Goal: Task Accomplishment & Management: Manage account settings

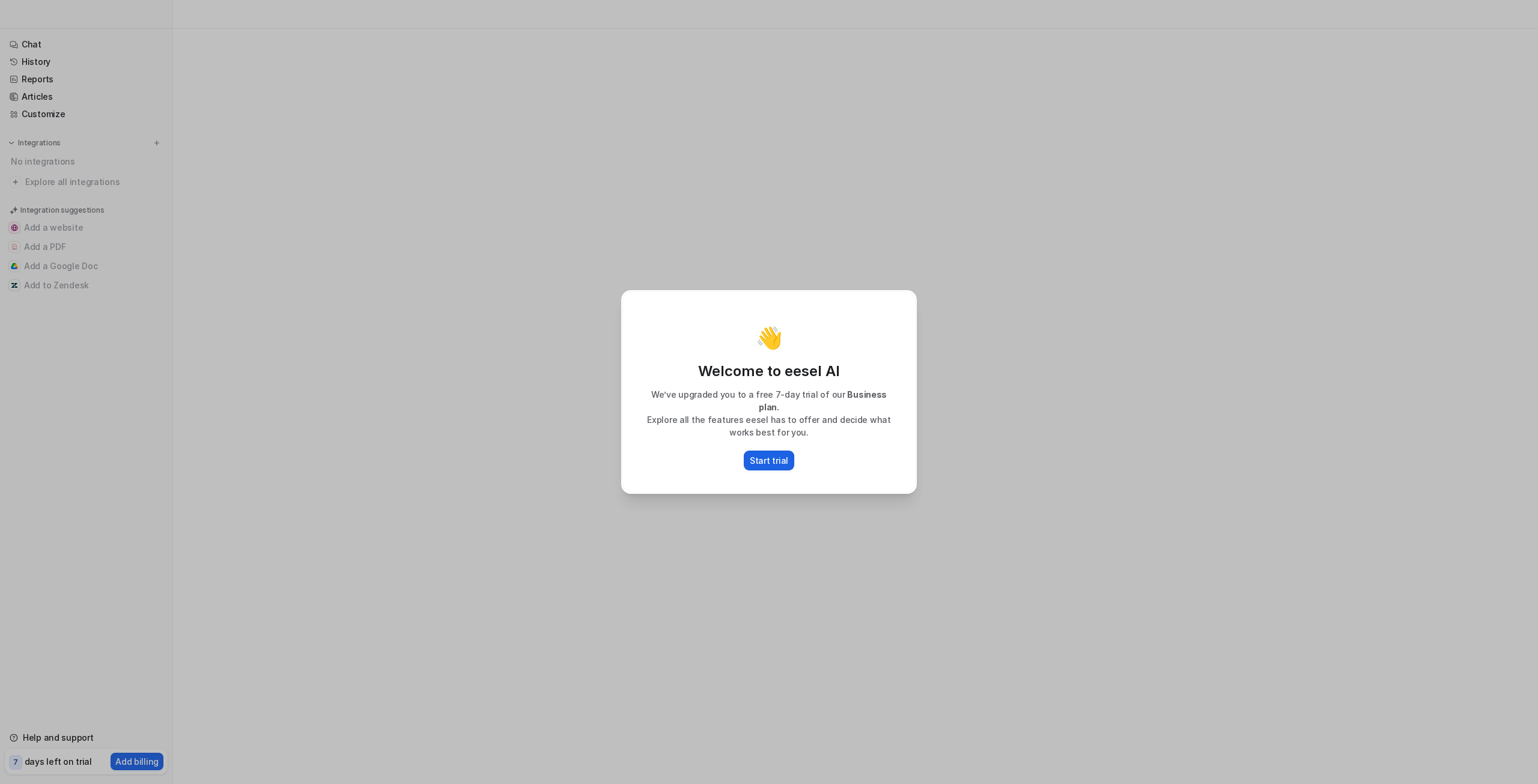
click at [768, 455] on p "Start trial" at bounding box center [769, 460] width 38 height 13
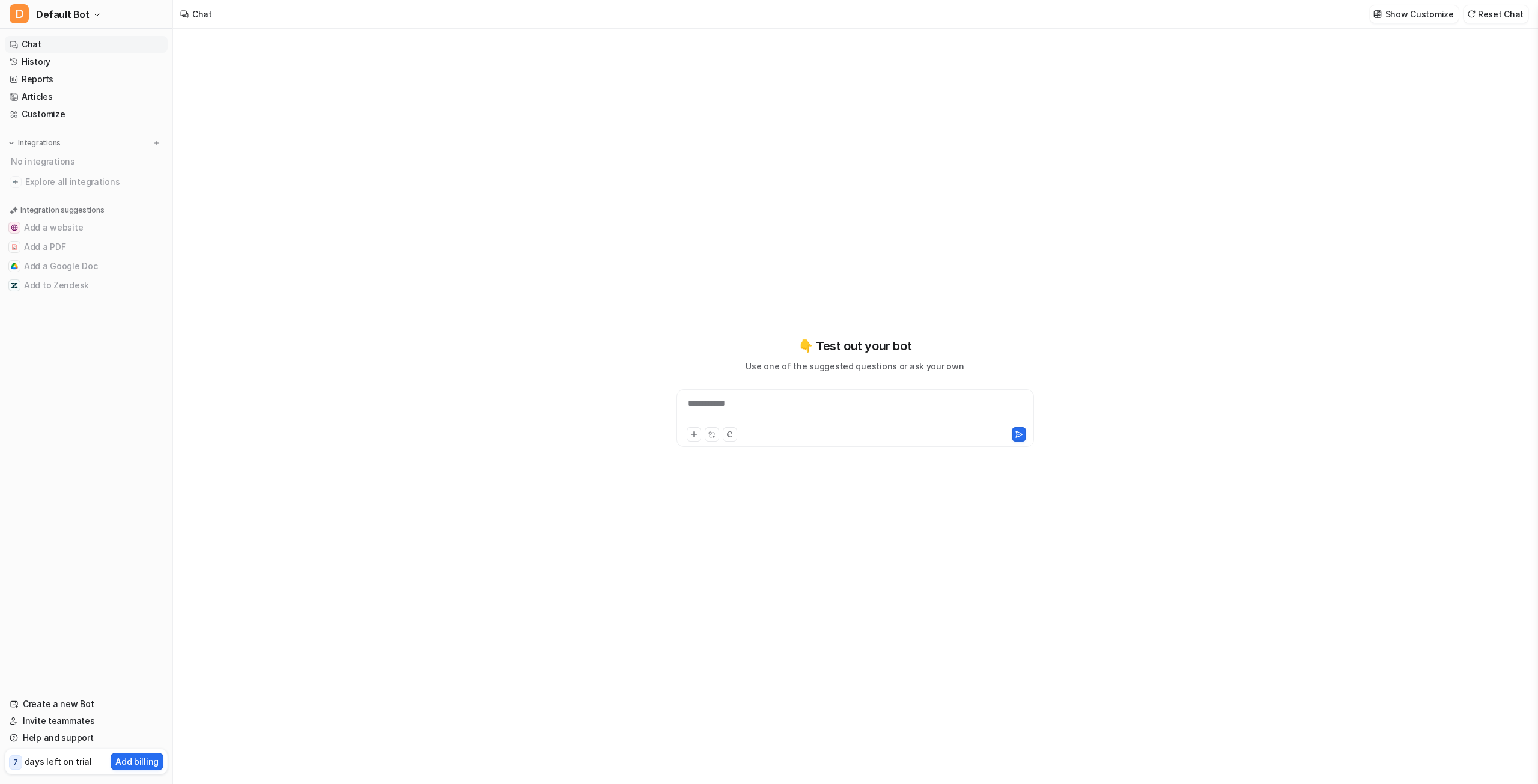
type textarea "**********"
click at [58, 3] on button "D Default Bot" at bounding box center [86, 14] width 173 height 29
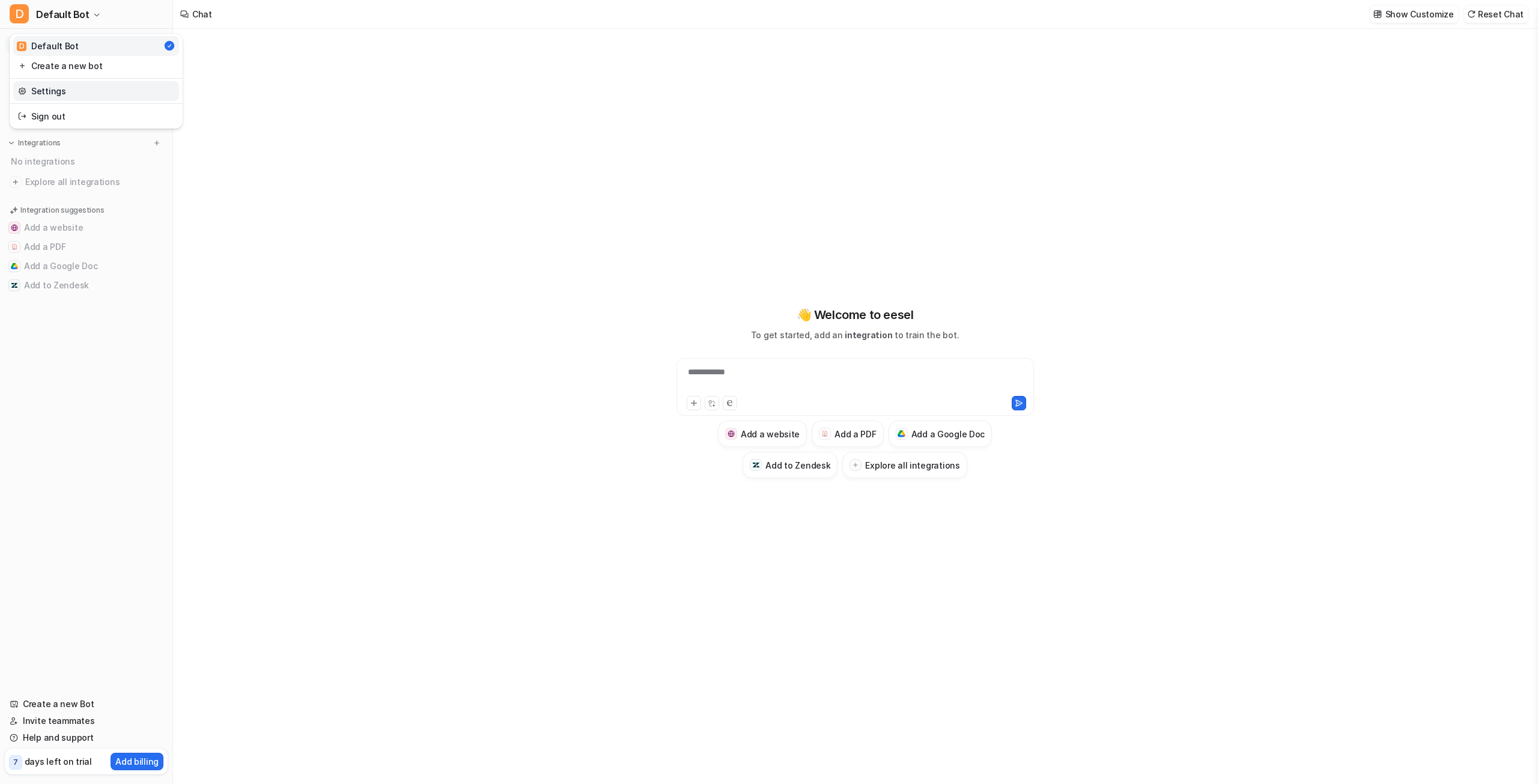
click at [88, 94] on link "Settings" at bounding box center [96, 91] width 166 height 20
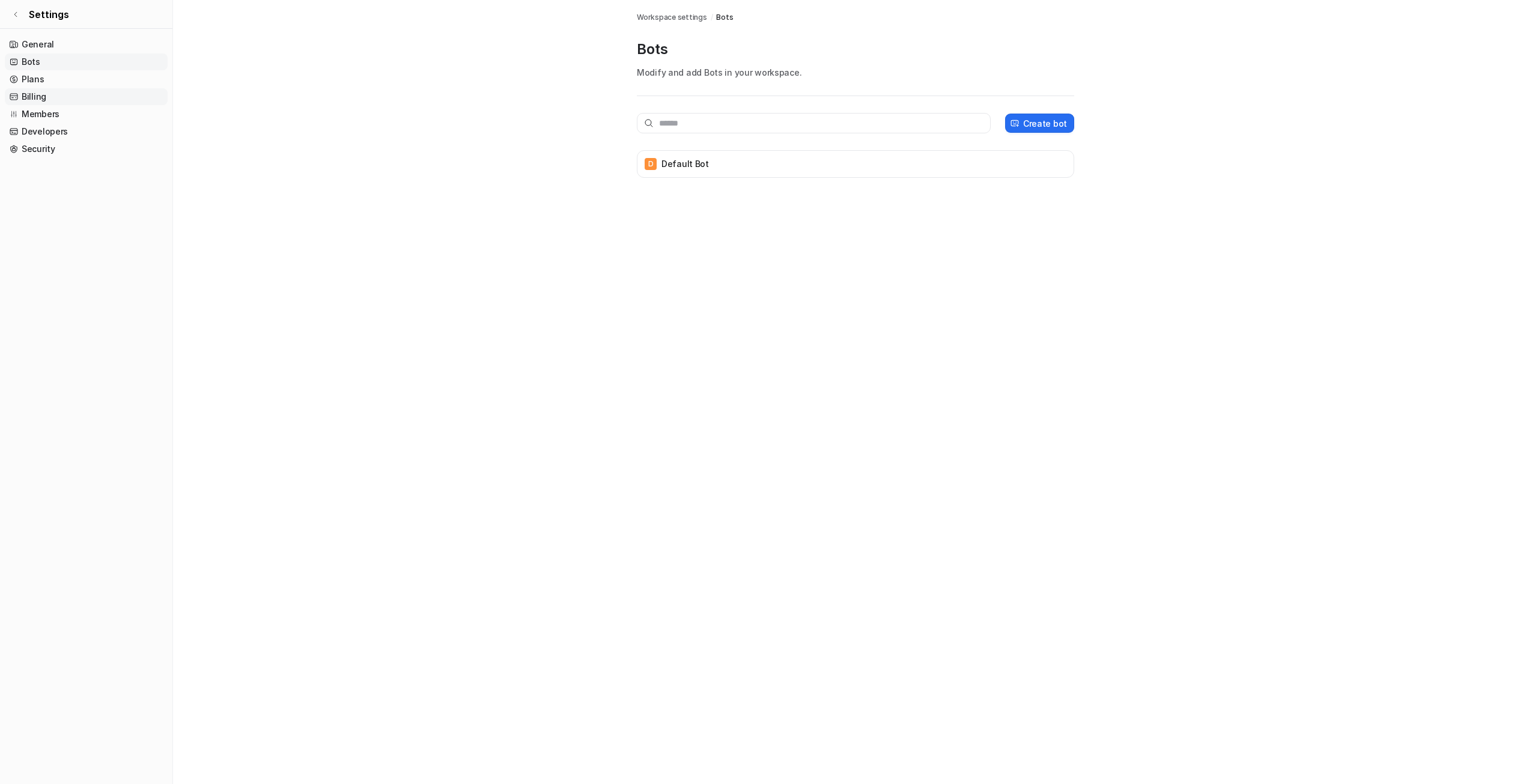
click at [61, 95] on link "Billing" at bounding box center [86, 97] width 163 height 17
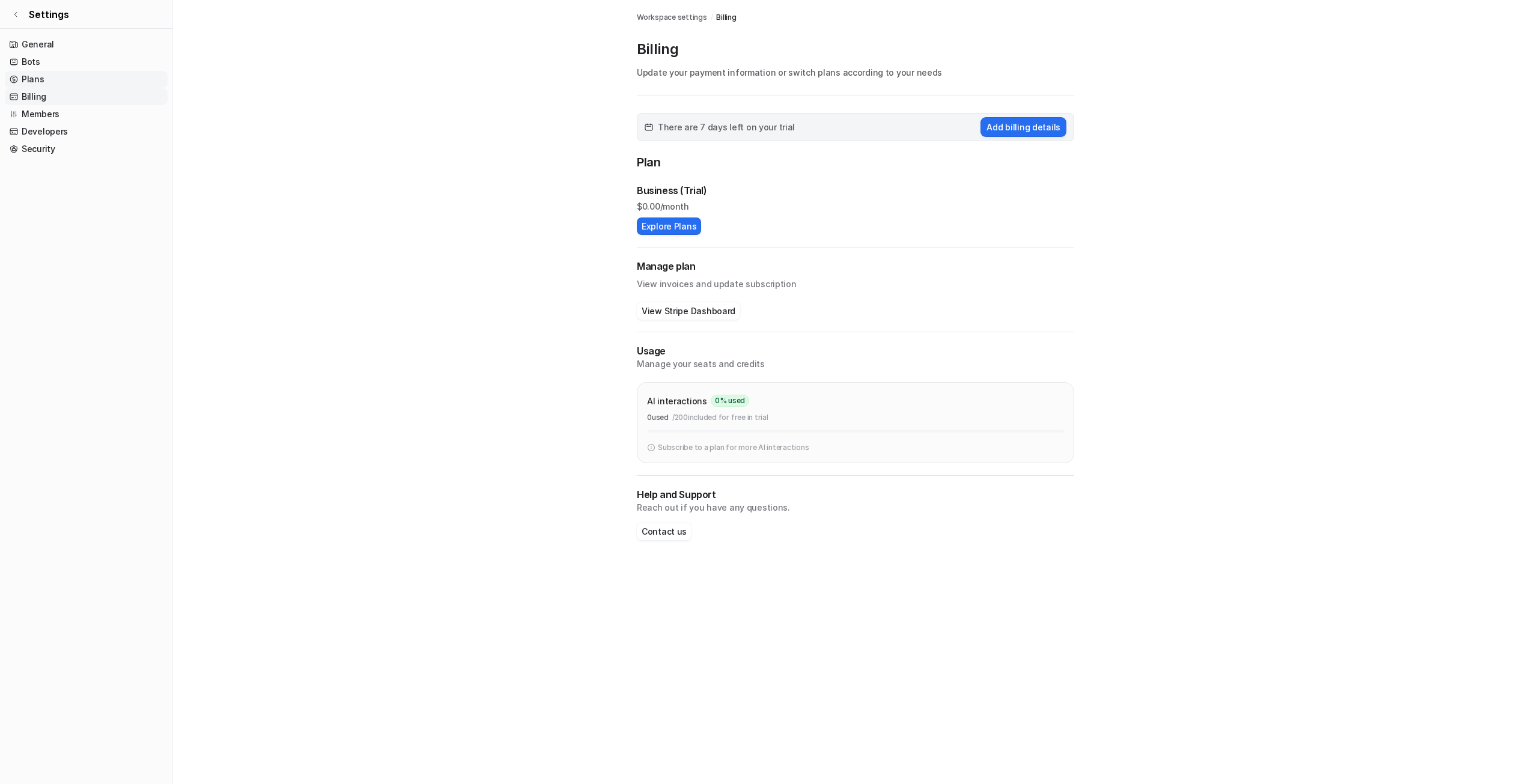
click at [73, 78] on link "Plans" at bounding box center [86, 79] width 163 height 17
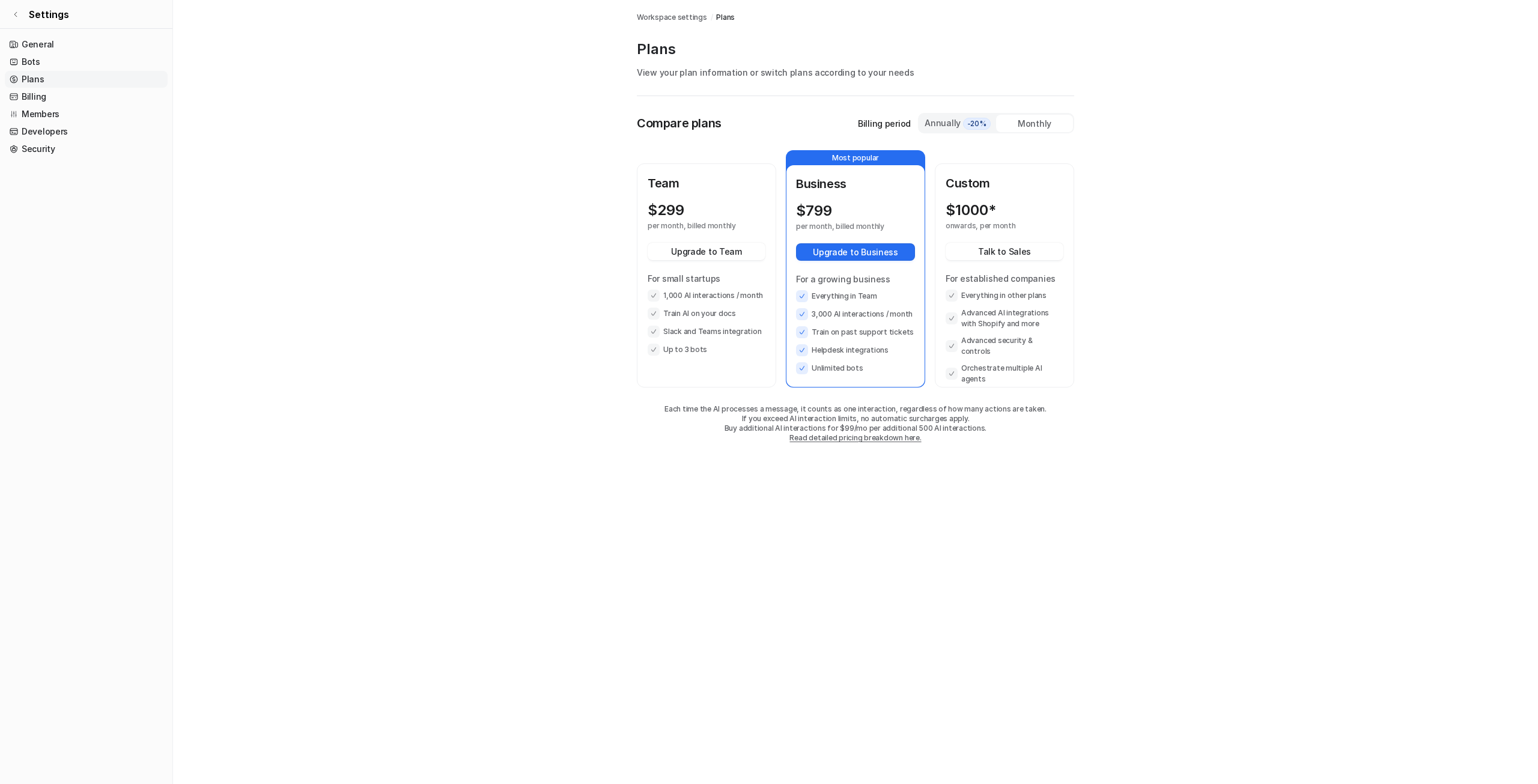
click at [63, 87] on link "Plans" at bounding box center [86, 79] width 163 height 17
click at [52, 99] on link "Billing" at bounding box center [86, 97] width 163 height 17
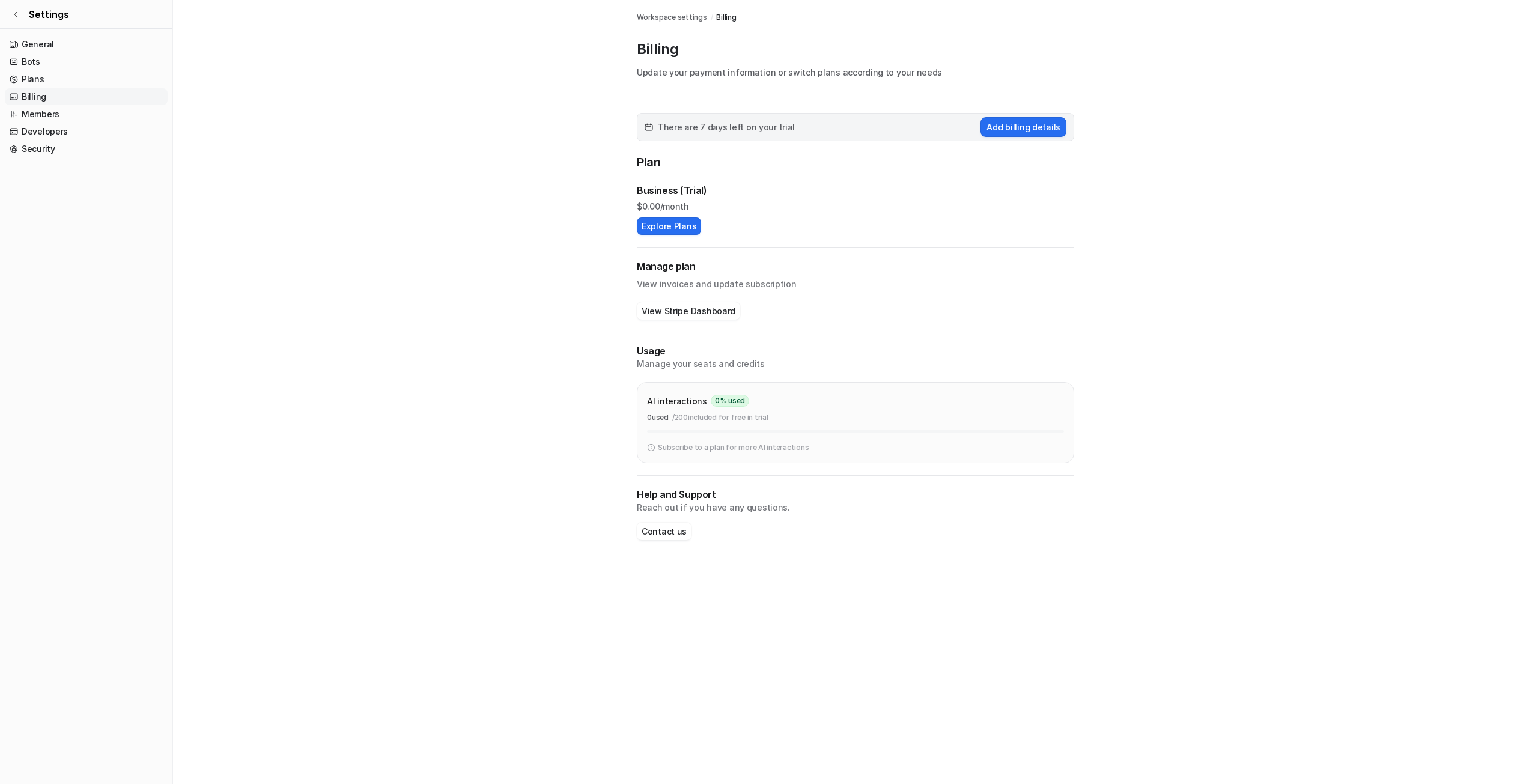
click at [502, 463] on main "Workspace settings / Billing Billing Update your payment information or switch …" at bounding box center [856, 281] width 1365 height 564
